Goal: Find specific page/section: Find specific page/section

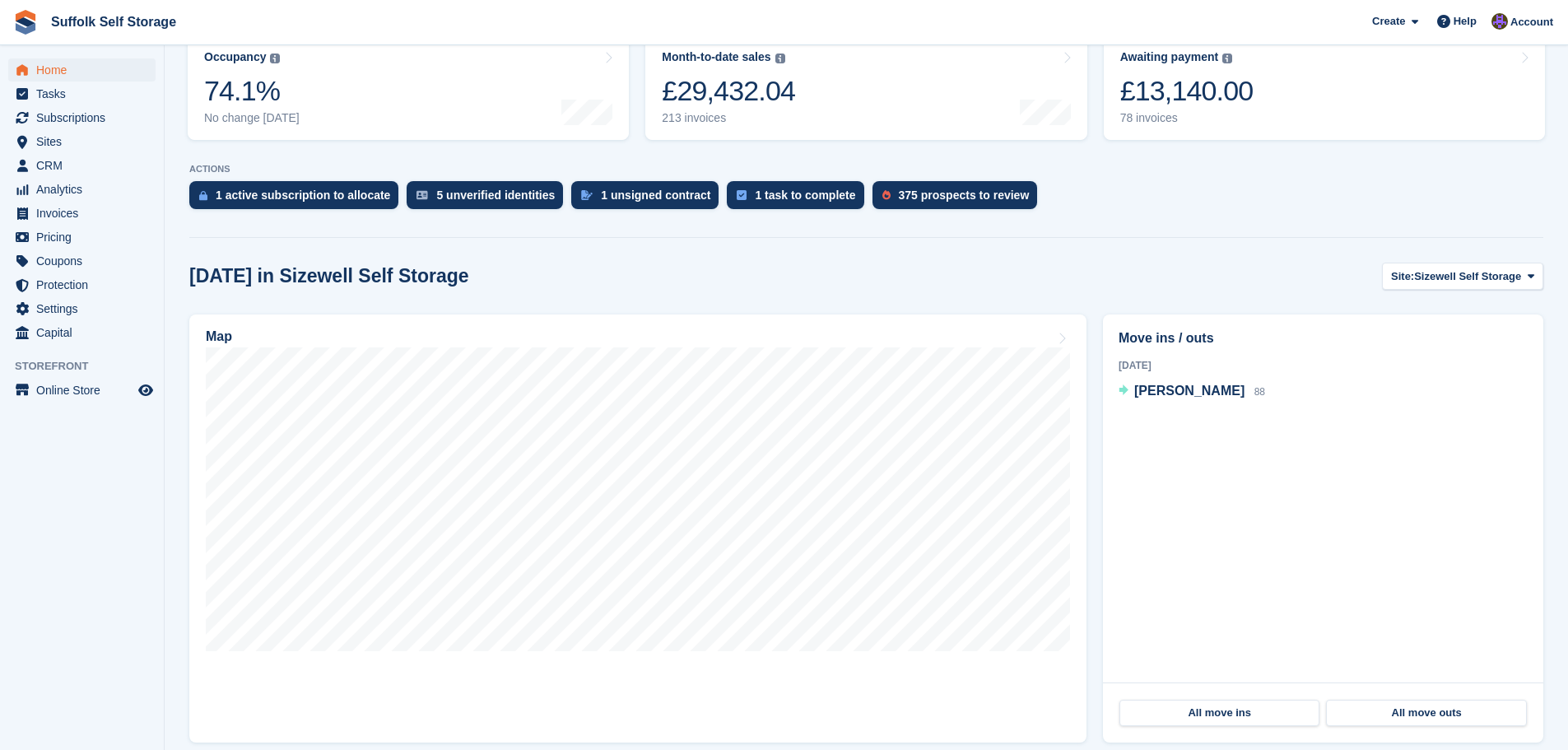
scroll to position [247, 0]
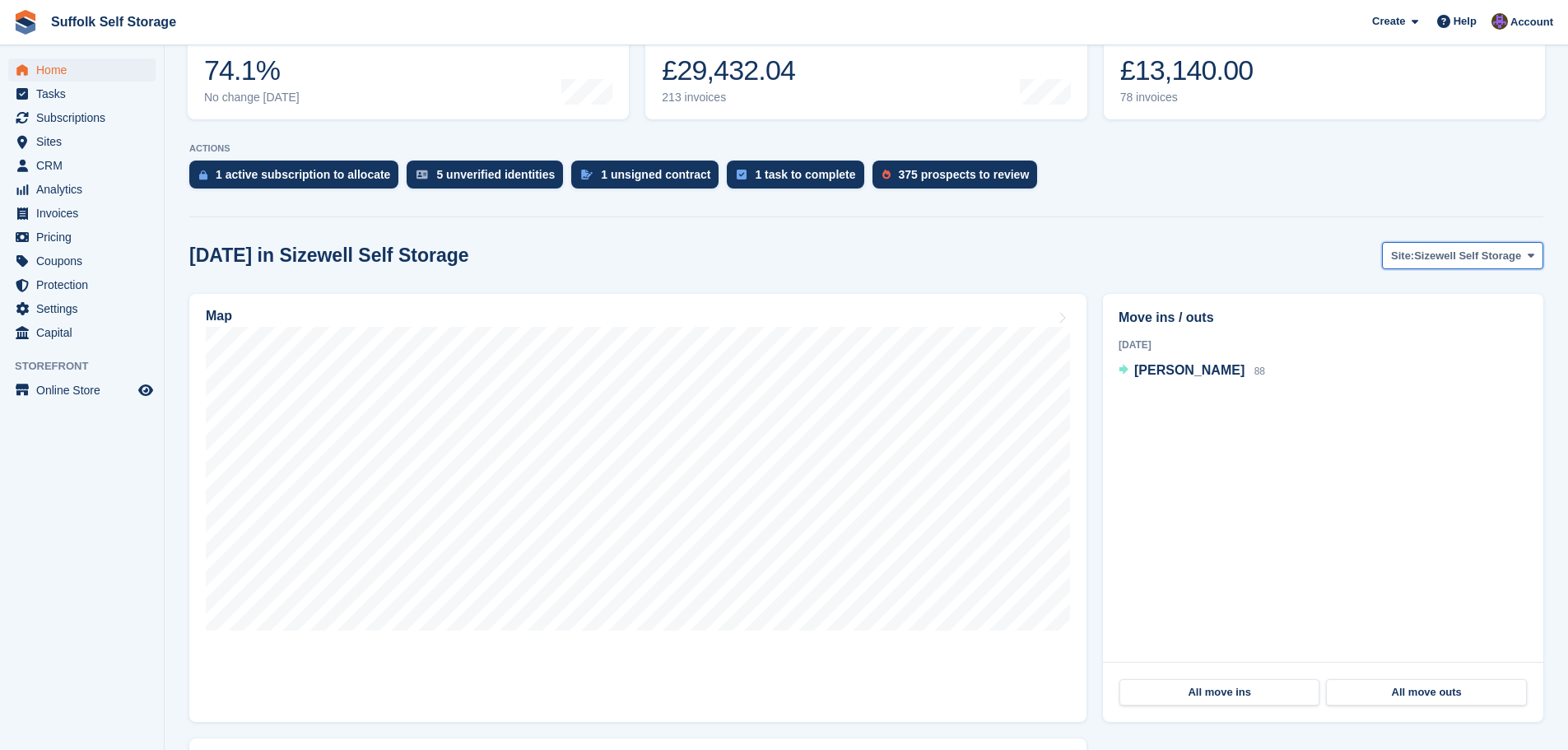
click at [1491, 258] on span "Sizewell Self Storage" at bounding box center [1467, 255] width 107 height 16
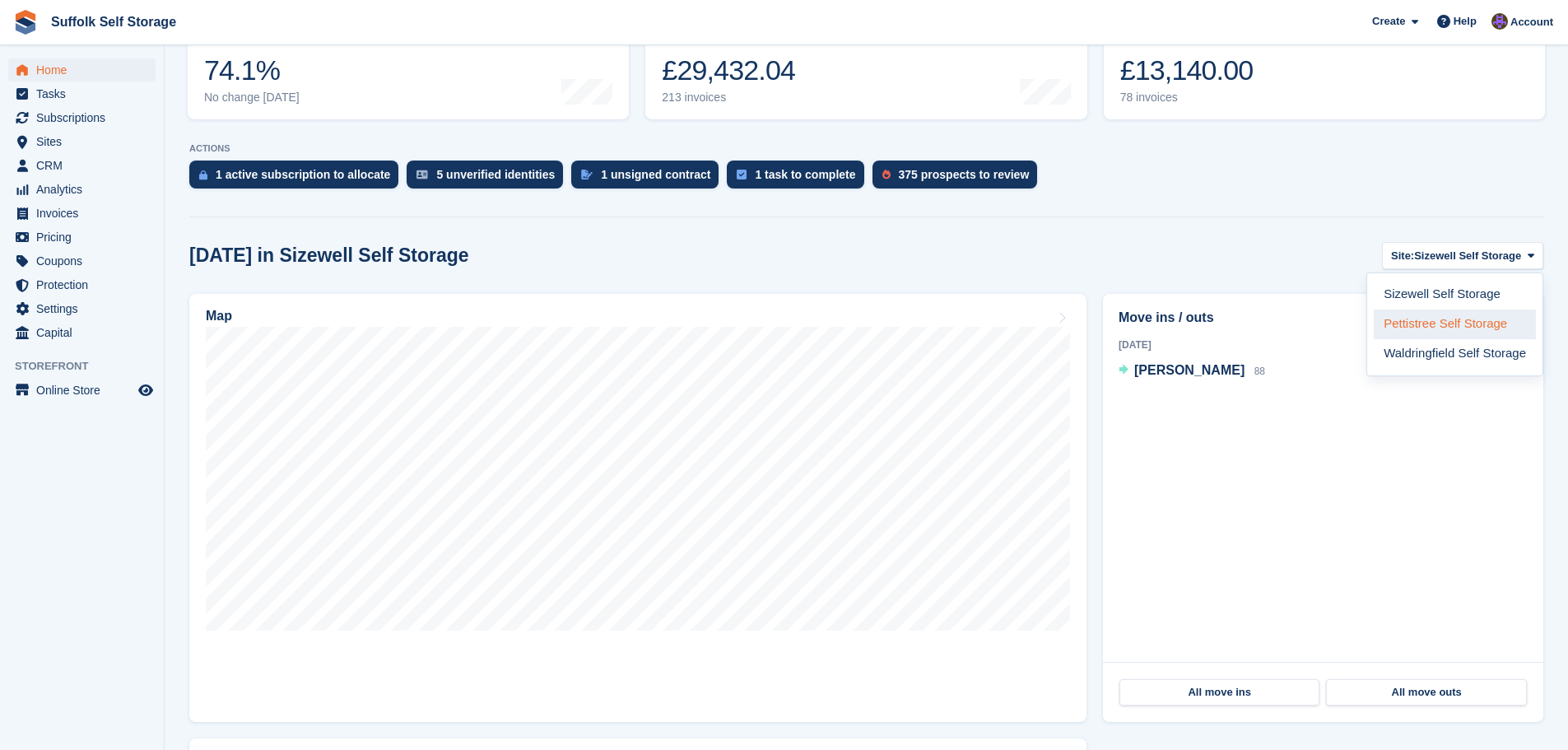
click at [1453, 326] on link "Pettistree Self Storage" at bounding box center [1455, 324] width 162 height 30
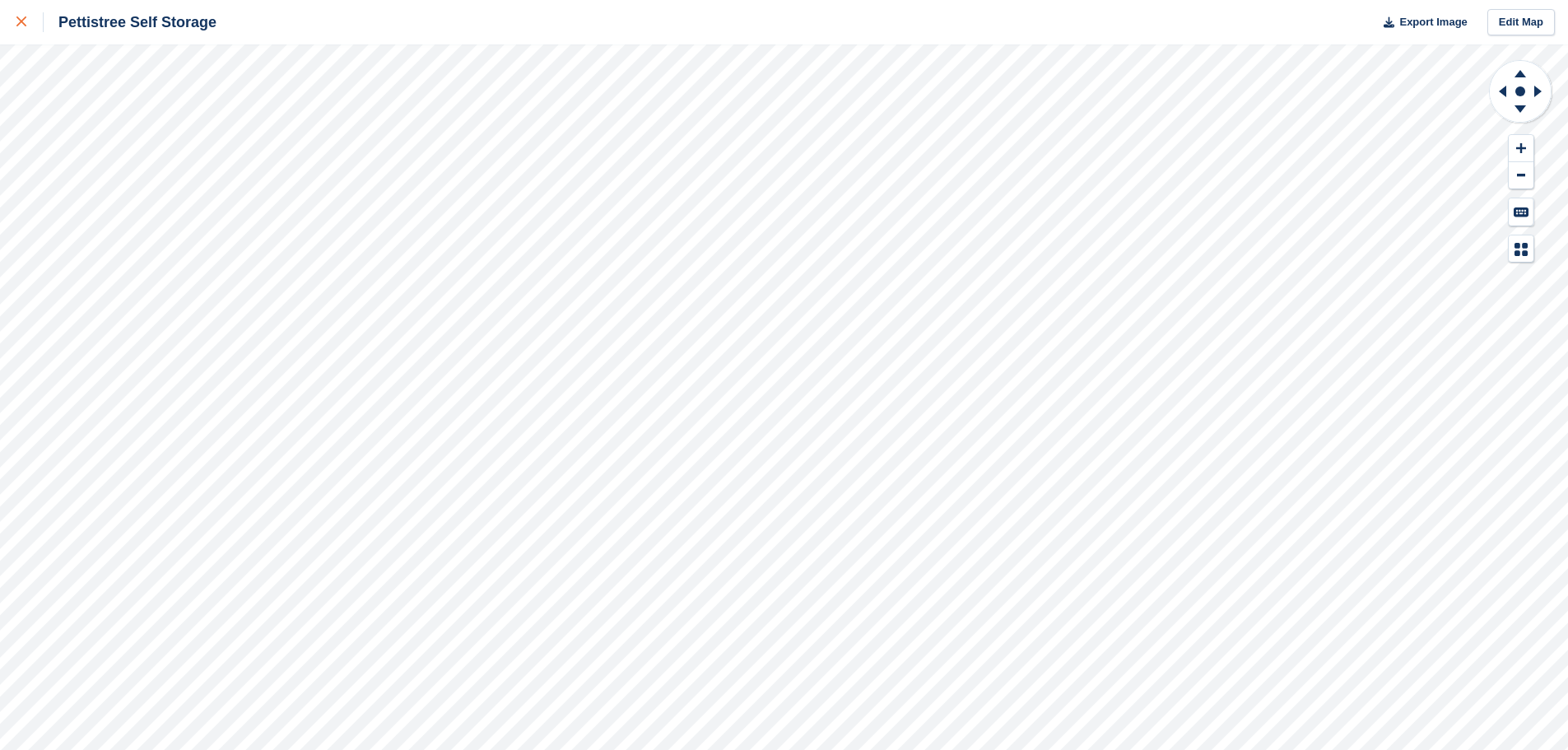
click at [9, 21] on link at bounding box center [21, 22] width 44 height 44
